Goal: Task Accomplishment & Management: Use online tool/utility

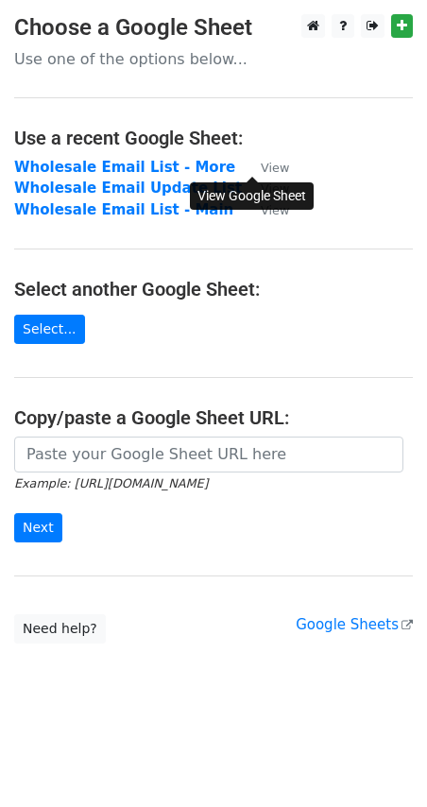
click at [261, 168] on small "View" at bounding box center [275, 168] width 28 height 14
click at [106, 166] on strong "Wholesale Email List - More" at bounding box center [124, 167] width 221 height 17
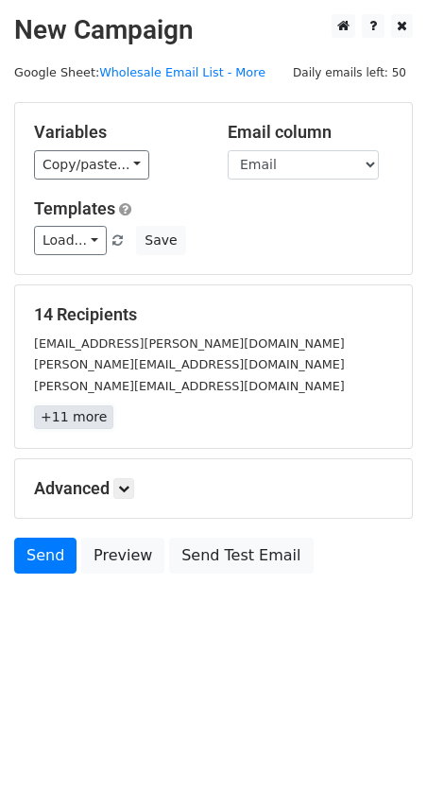
click at [92, 422] on link "+11 more" at bounding box center [73, 418] width 79 height 24
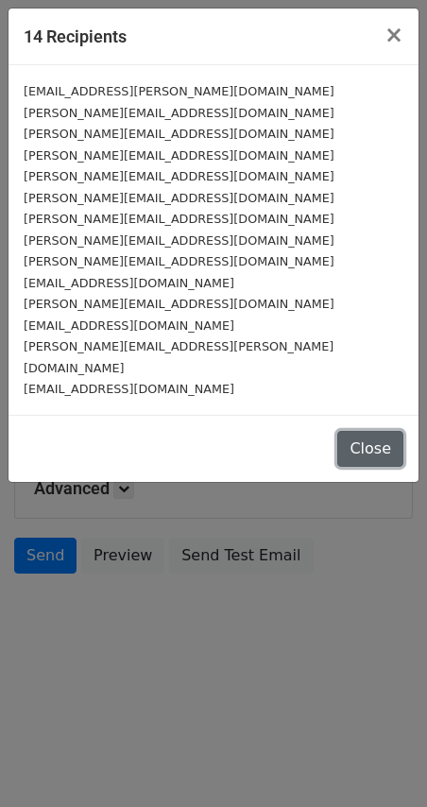
click at [390, 431] on button "Close" at bounding box center [370, 449] width 66 height 36
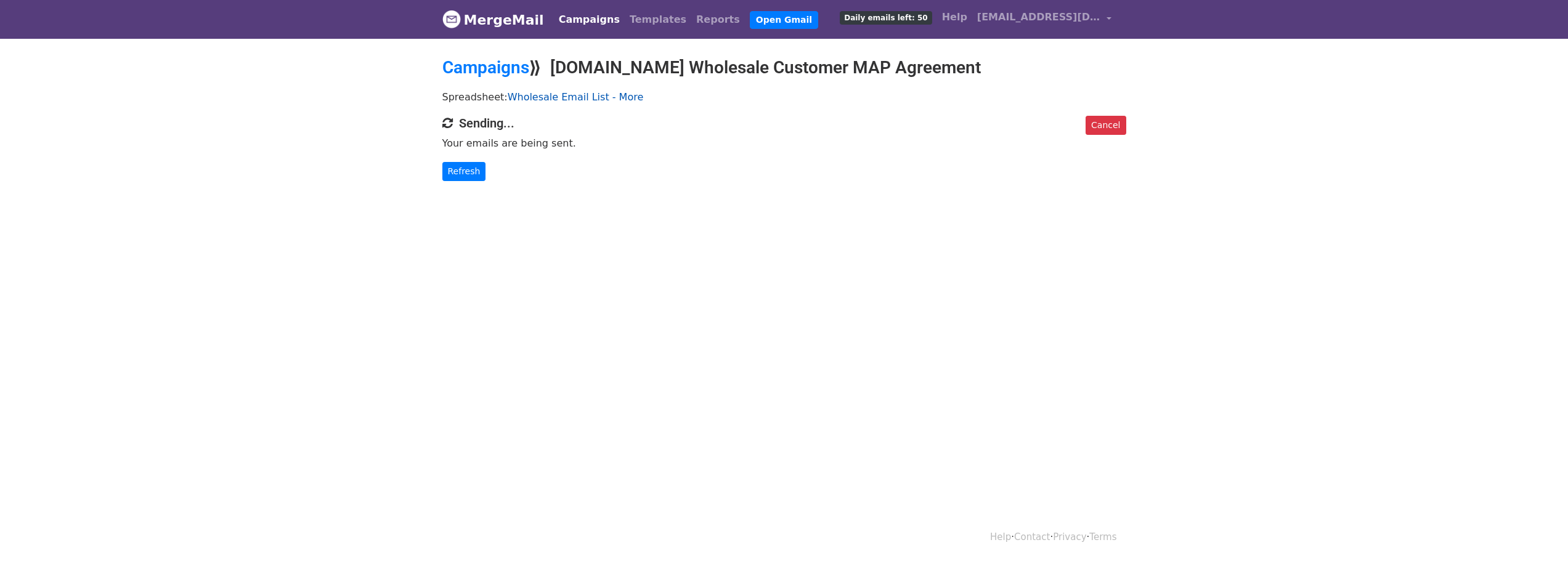
click at [518, 94] on link "Wholesale Email List - More" at bounding box center [575, 97] width 136 height 12
